Goal: Task Accomplishment & Management: Use online tool/utility

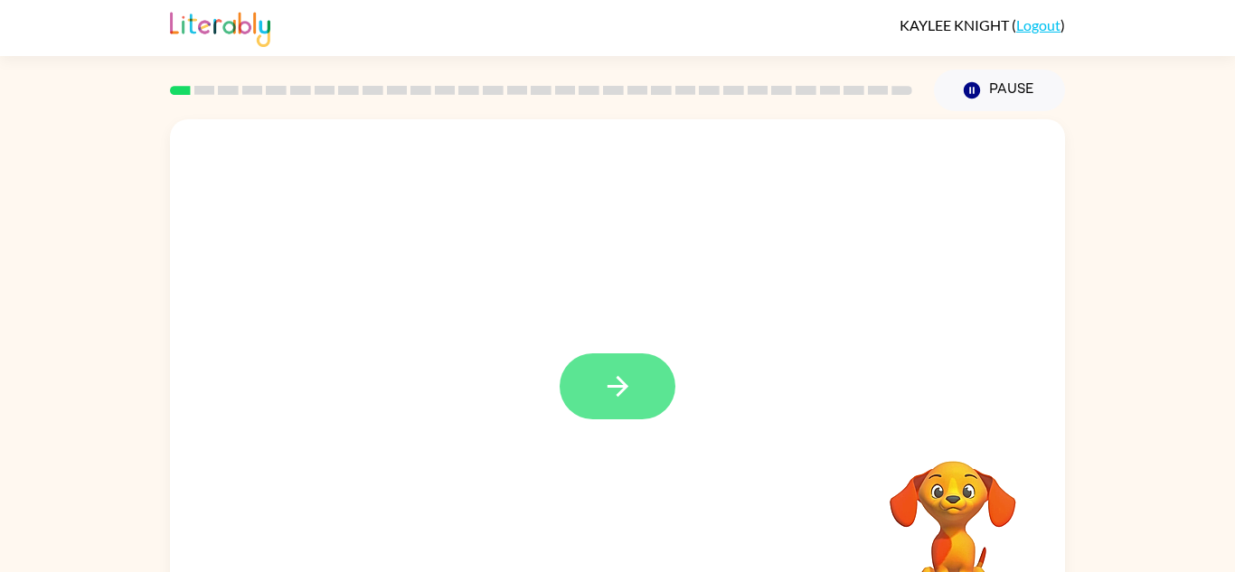
click at [636, 387] on button "button" at bounding box center [618, 386] width 116 height 66
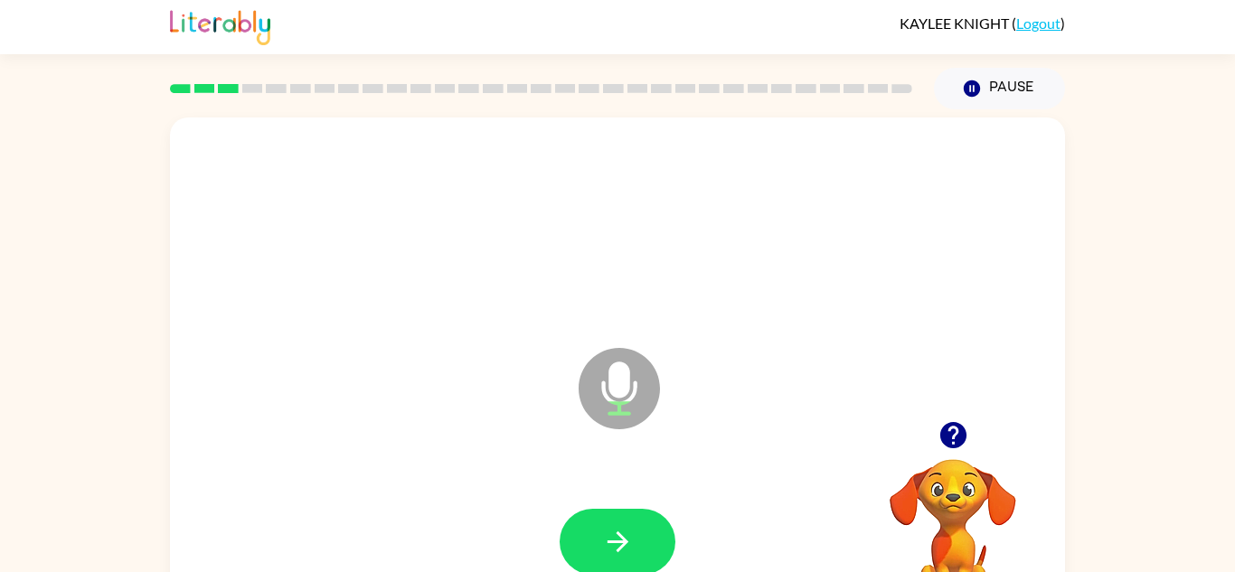
click at [470, 437] on div "Microphone The Microphone is here when it is your turn to talk" at bounding box center [617, 376] width 895 height 516
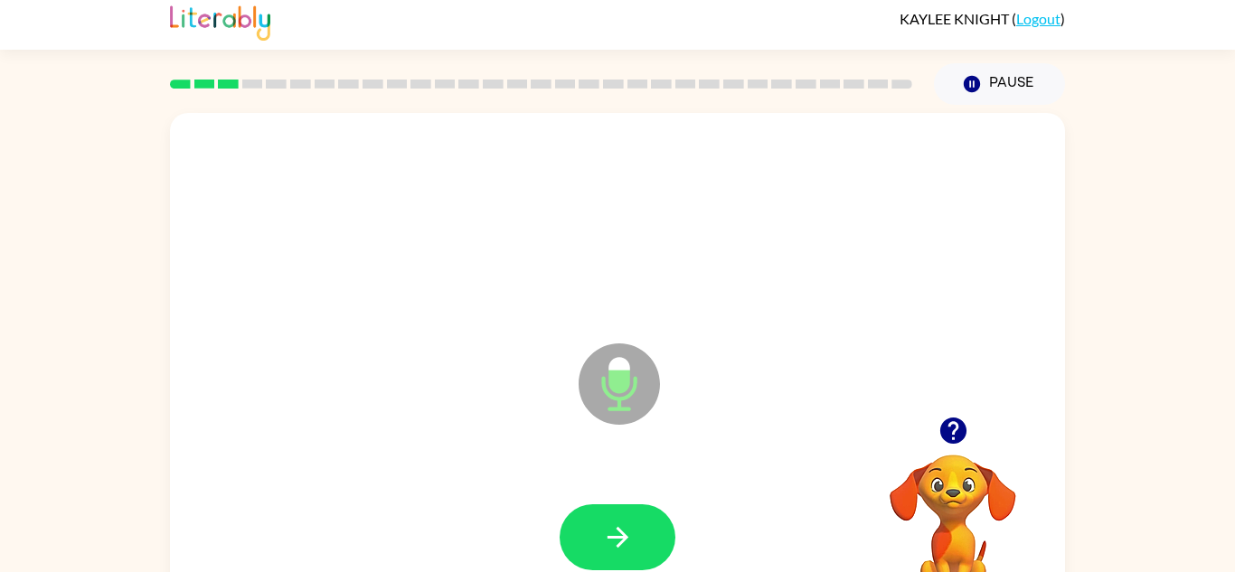
scroll to position [5, 0]
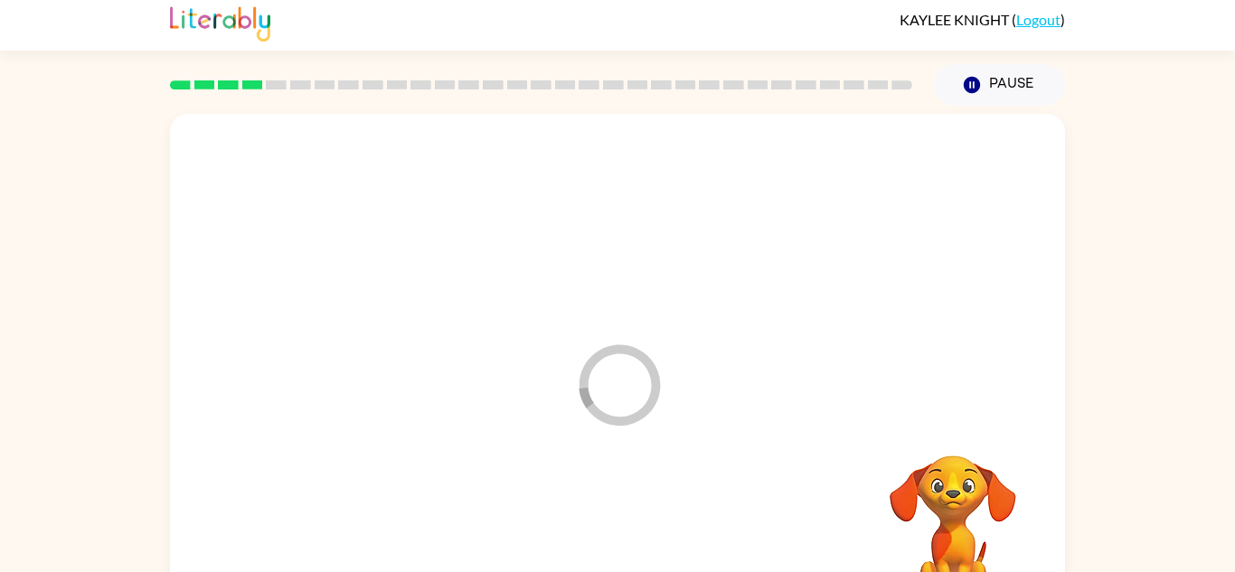
click at [629, 513] on div at bounding box center [617, 539] width 859 height 148
click at [626, 526] on div at bounding box center [618, 538] width 116 height 66
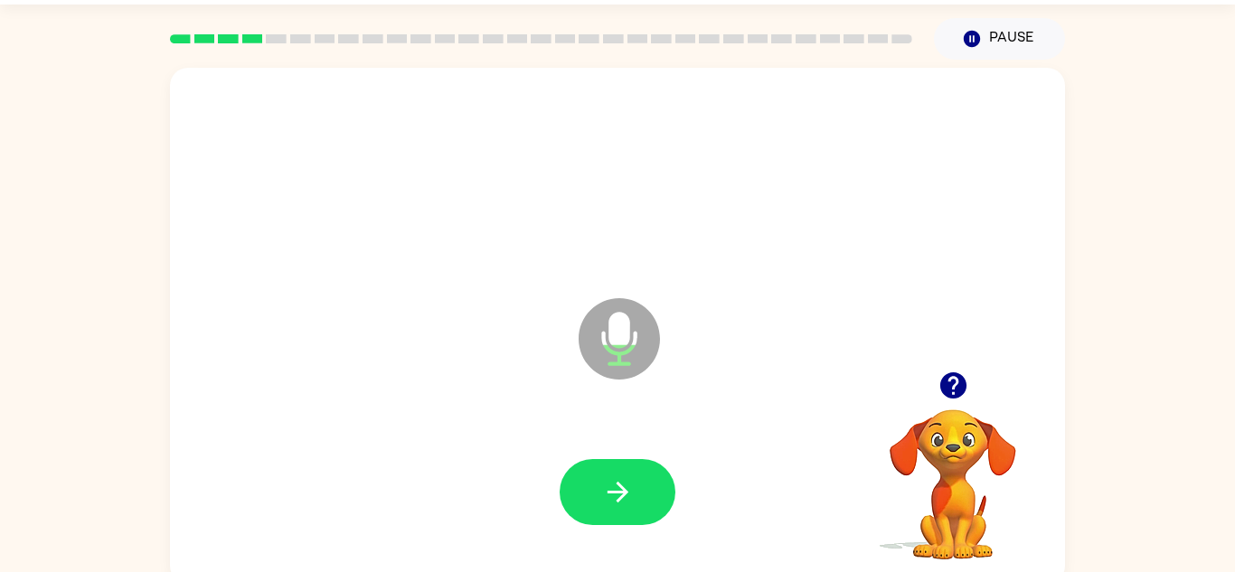
scroll to position [63, 0]
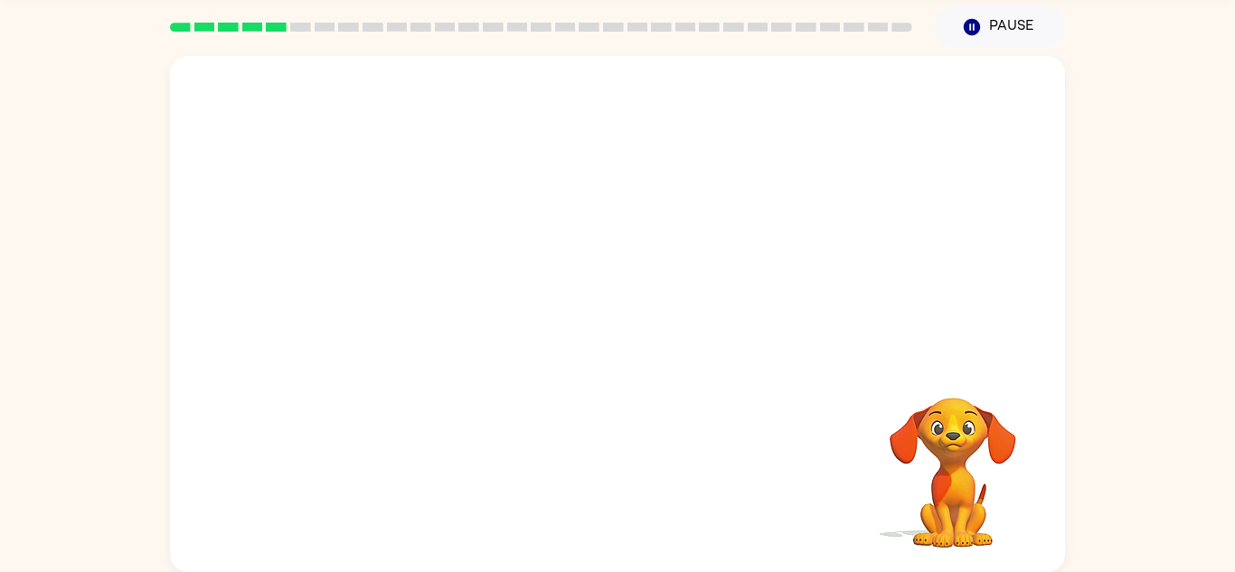
click at [604, 526] on div at bounding box center [617, 481] width 859 height 148
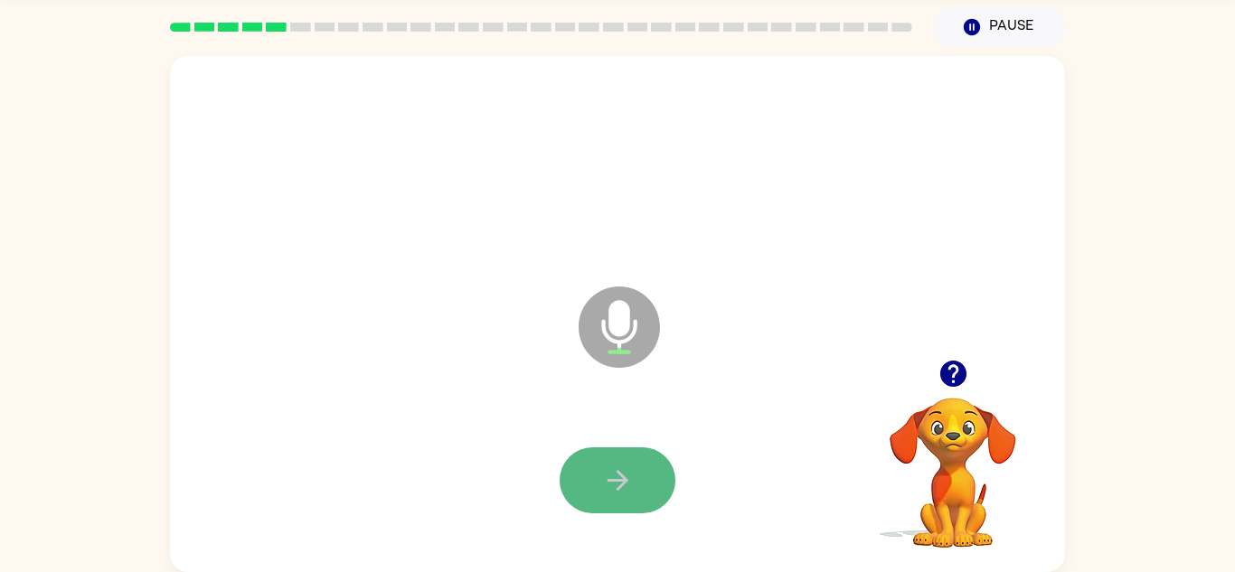
click at [615, 489] on icon "button" at bounding box center [618, 481] width 32 height 32
click at [641, 338] on icon at bounding box center [619, 327] width 81 height 81
click at [632, 316] on icon at bounding box center [619, 327] width 81 height 81
click at [607, 313] on icon at bounding box center [619, 327] width 81 height 81
click at [617, 479] on icon "button" at bounding box center [617, 480] width 21 height 21
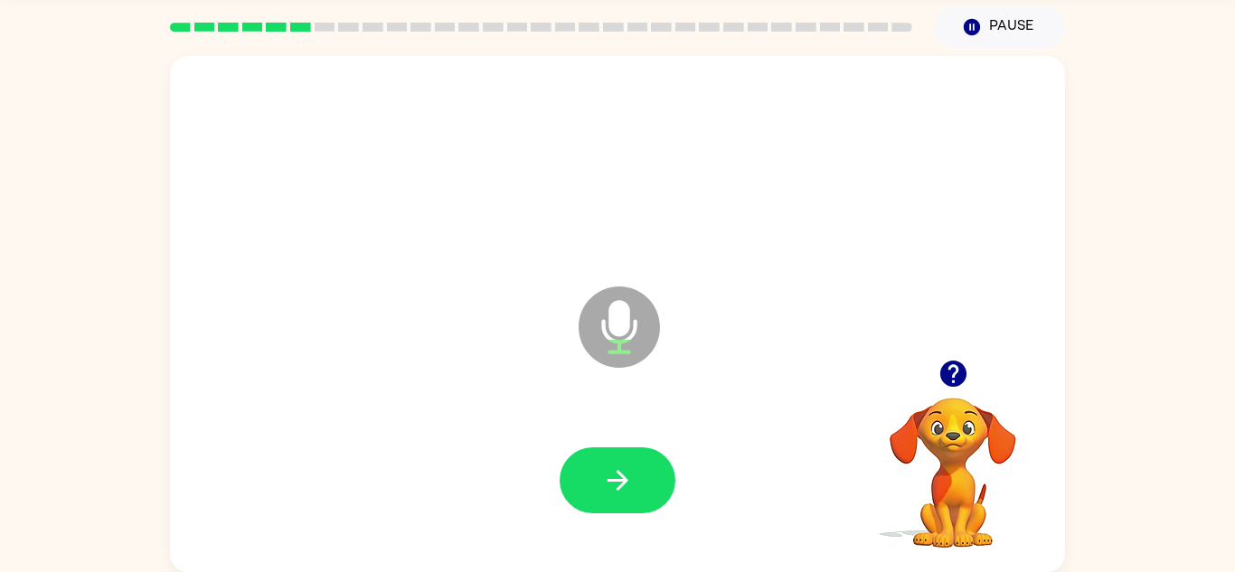
click at [748, 332] on icon "Microphone The Microphone is here when it is your turn to talk" at bounding box center [709, 350] width 271 height 136
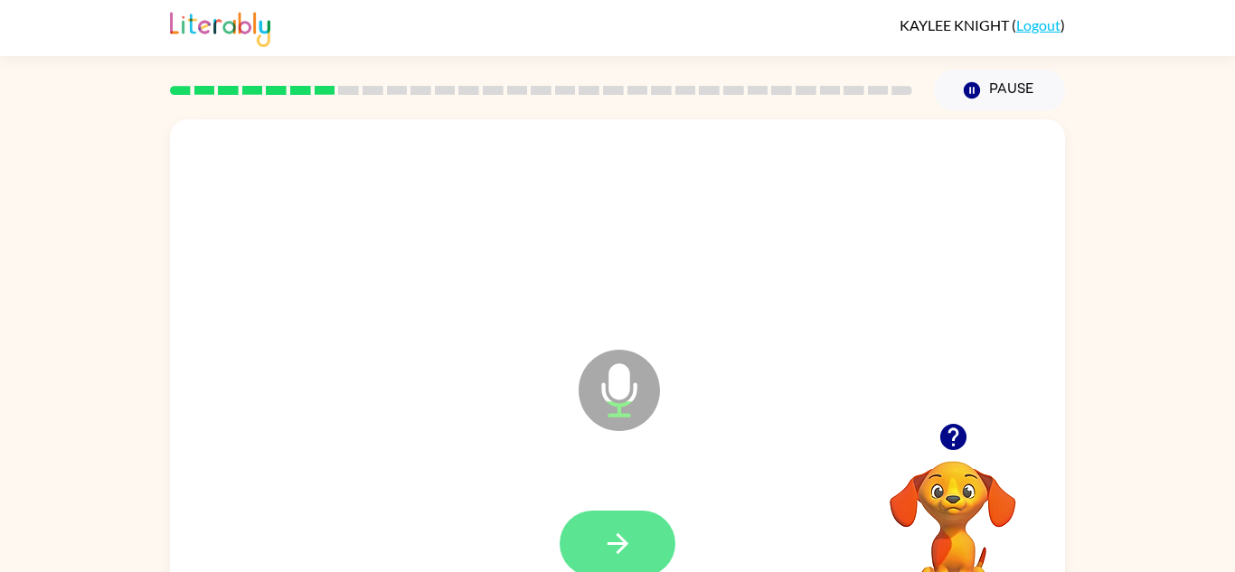
click at [638, 537] on button "button" at bounding box center [618, 544] width 116 height 66
